Goal: Transaction & Acquisition: Purchase product/service

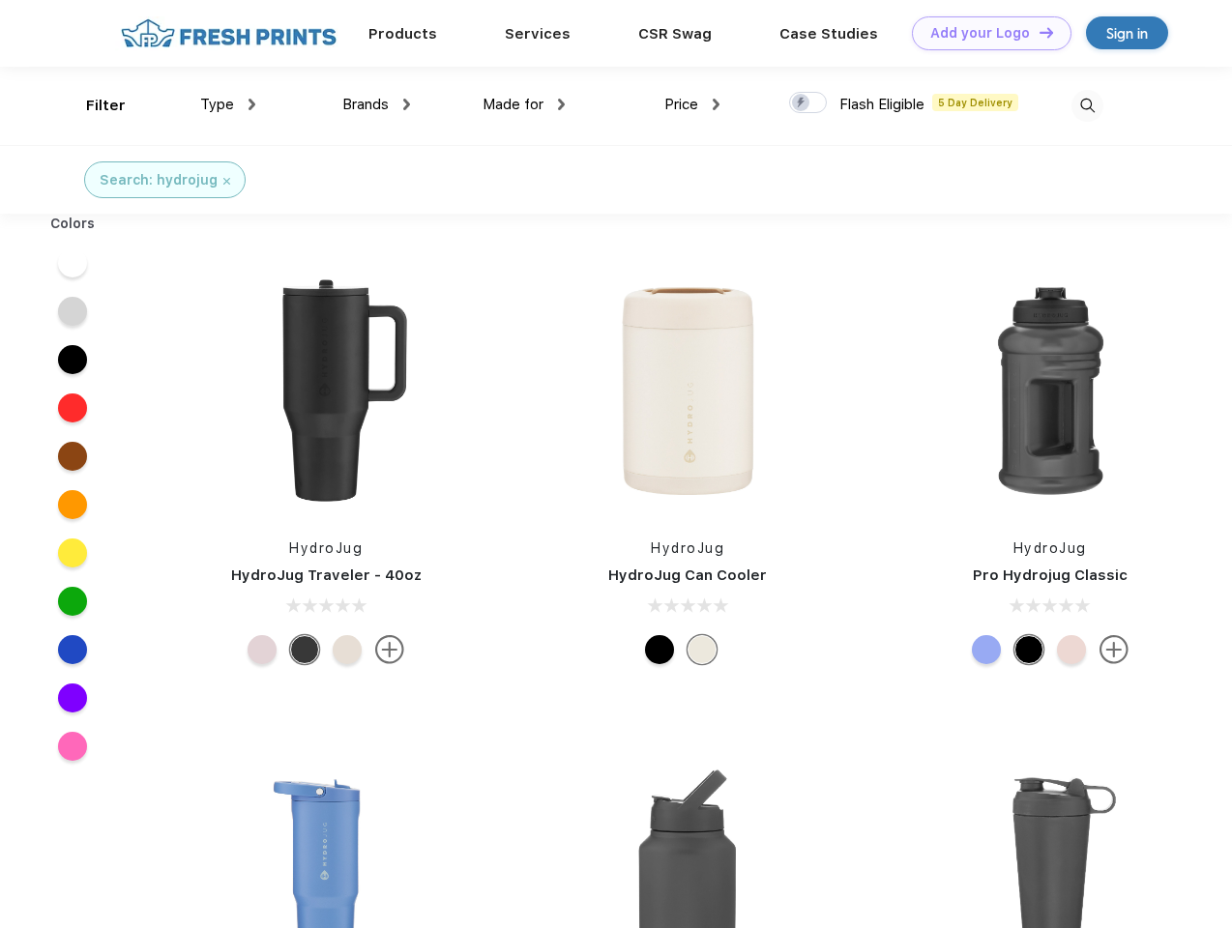
click at [984, 33] on link "Add your Logo Design Tool" at bounding box center [992, 33] width 160 height 34
click at [0, 0] on div "Design Tool" at bounding box center [0, 0] width 0 height 0
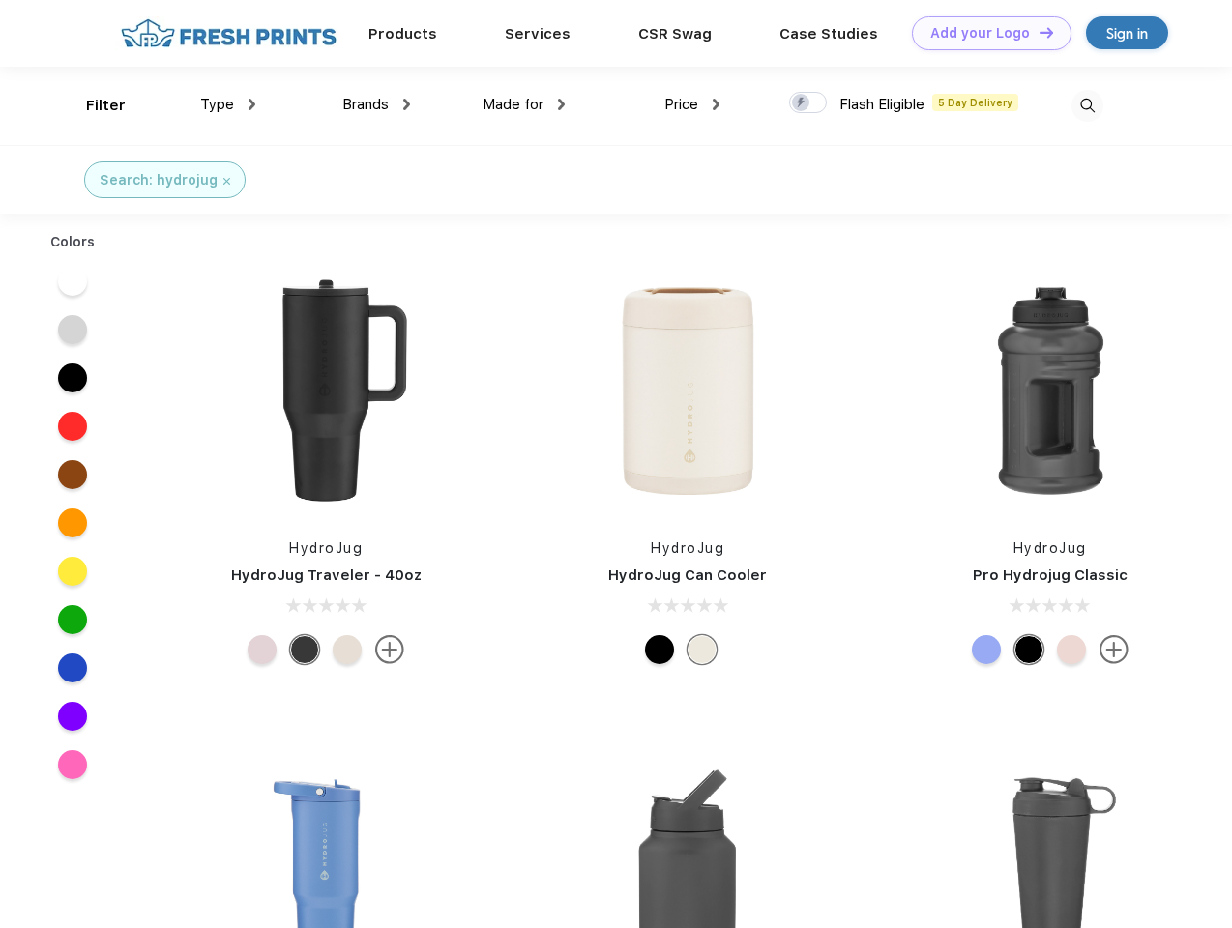
click at [1038, 32] on link "Add your Logo Design Tool" at bounding box center [992, 33] width 160 height 34
click at [93, 105] on div "Filter" at bounding box center [106, 106] width 40 height 22
click at [228, 104] on span "Type" at bounding box center [217, 104] width 34 height 17
click at [376, 104] on span "Brands" at bounding box center [365, 104] width 46 height 17
click at [524, 104] on span "Made for" at bounding box center [513, 104] width 61 height 17
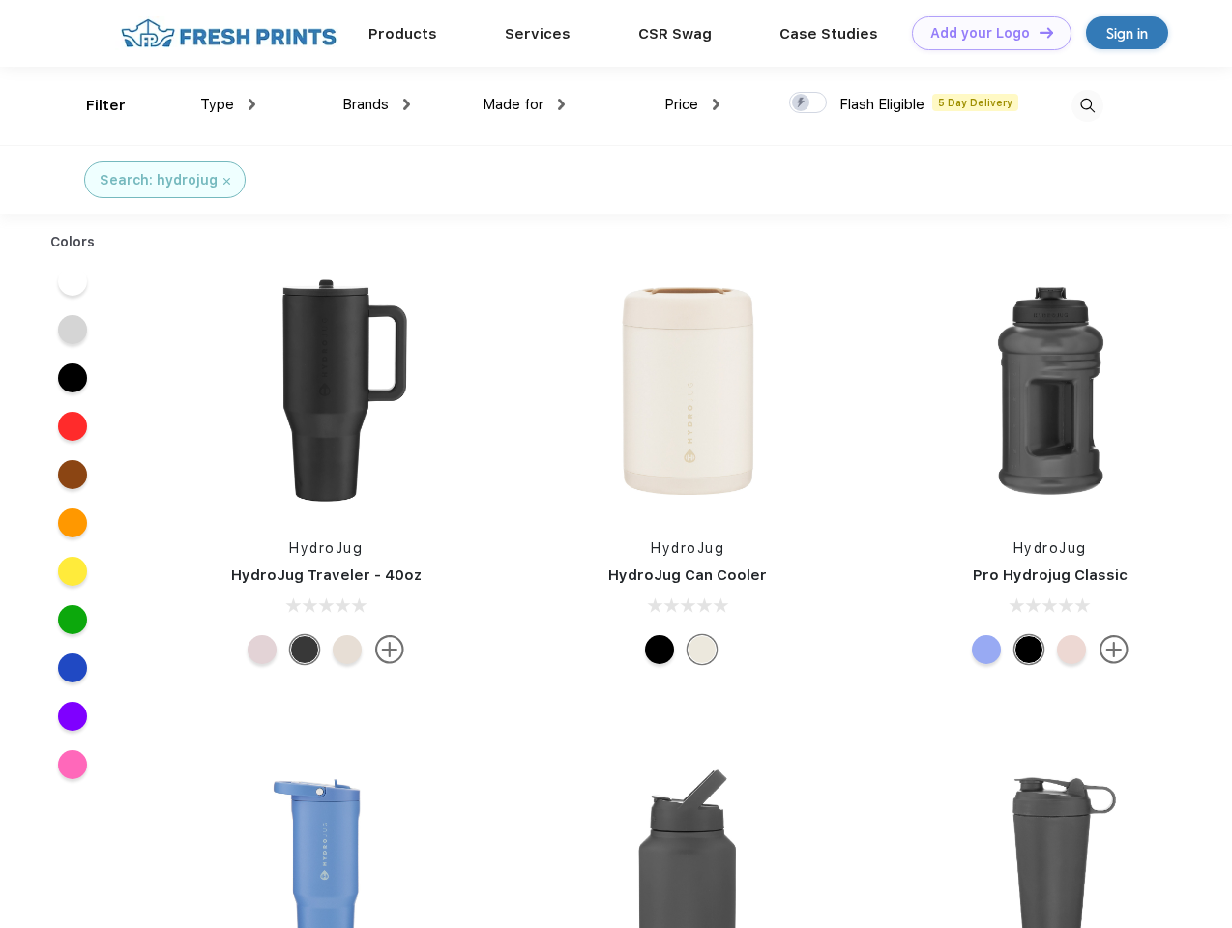
click at [692, 104] on span "Price" at bounding box center [681, 104] width 34 height 17
click at [808, 103] on div at bounding box center [808, 102] width 38 height 21
click at [802, 103] on input "checkbox" at bounding box center [795, 97] width 13 height 13
click at [1087, 105] on img at bounding box center [1088, 106] width 32 height 32
